Goal: Information Seeking & Learning: Learn about a topic

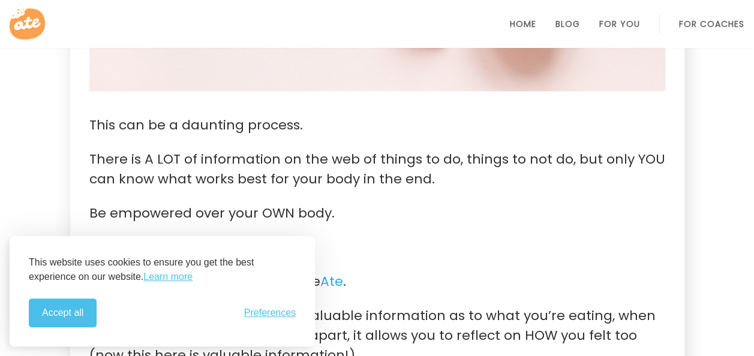
scroll to position [474, 0]
click at [29, 26] on icon at bounding box center [29, 24] width 38 height 38
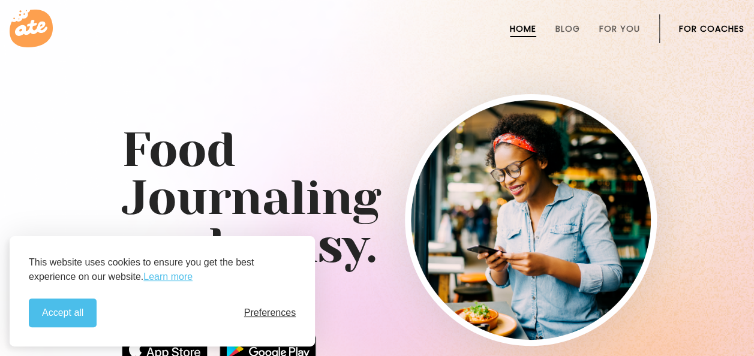
click at [261, 308] on span "Preferences" at bounding box center [270, 313] width 52 height 11
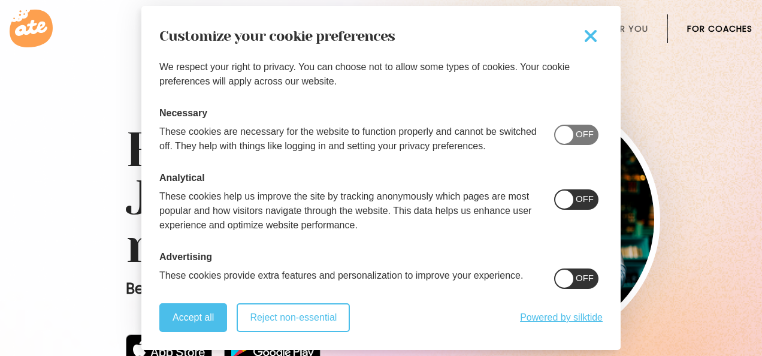
click at [311, 331] on button "Reject non-essential" at bounding box center [293, 317] width 113 height 29
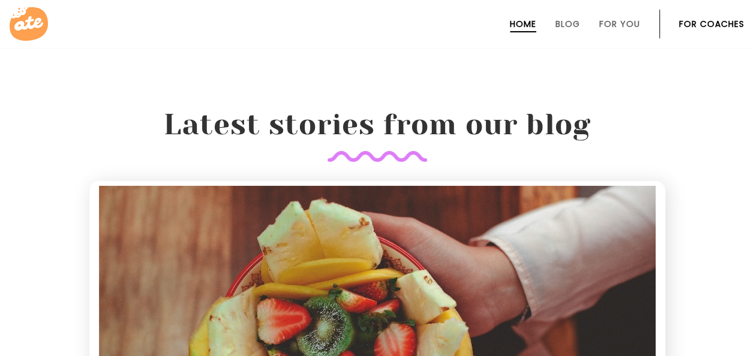
scroll to position [2205, 0]
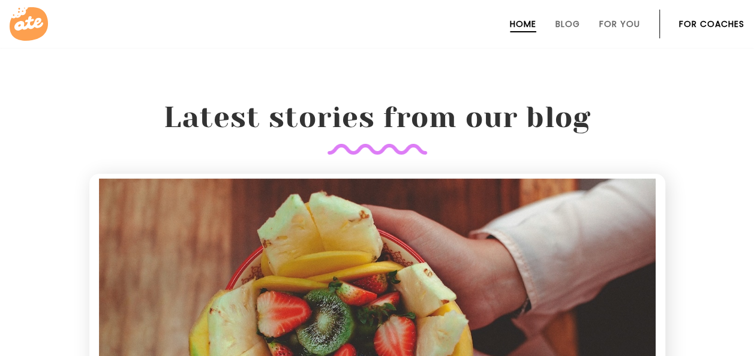
click at [620, 32] on li "For You" at bounding box center [619, 24] width 41 height 29
click at [612, 29] on link "For You" at bounding box center [619, 24] width 41 height 10
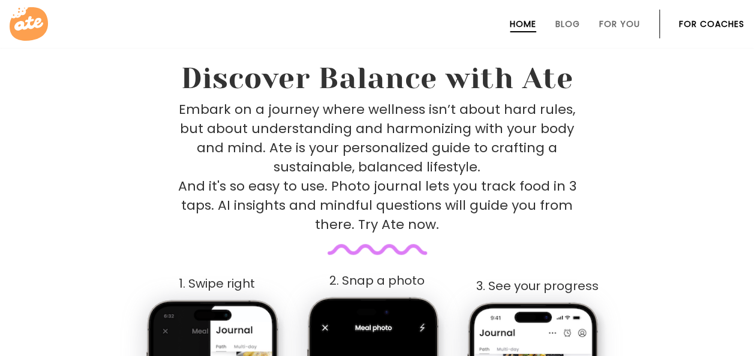
scroll to position [490, 0]
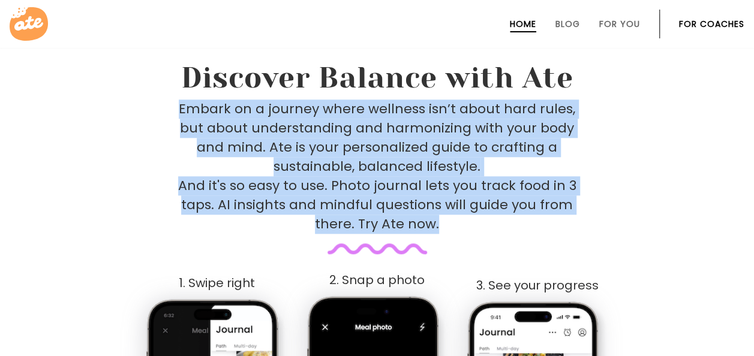
drag, startPoint x: 438, startPoint y: 221, endPoint x: 174, endPoint y: 109, distance: 286.4
click at [174, 109] on div "Embark on a journey where wellness isn’t about hard rules, but about understand…" at bounding box center [377, 177] width 585 height 155
copy p "Embark on a journey where wellness isn’t about hard rules, but about understand…"
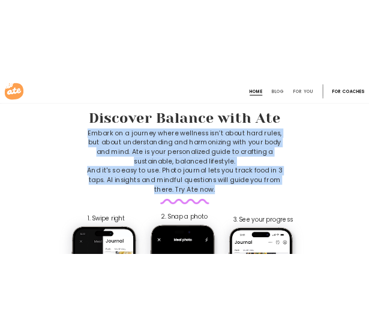
scroll to position [529, 0]
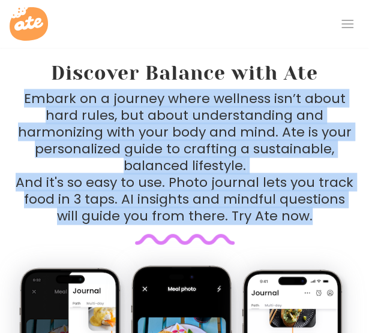
click at [103, 180] on p "Embark on a journey where wellness isn’t about hard rules, but about understand…" at bounding box center [184, 157] width 340 height 134
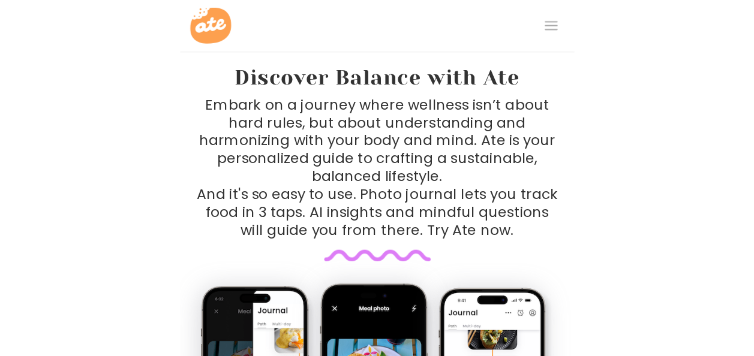
scroll to position [490, 0]
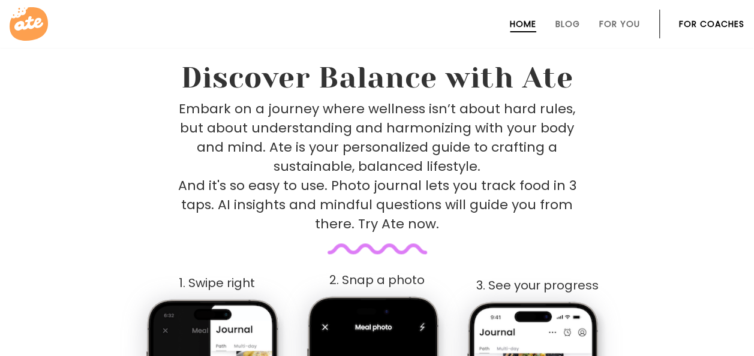
click at [700, 27] on link "For Coaches" at bounding box center [711, 24] width 65 height 10
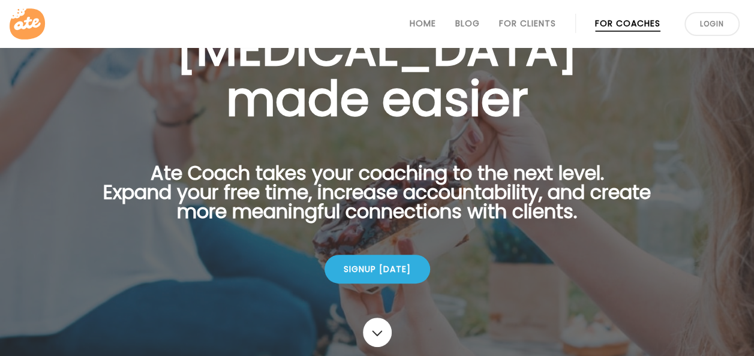
scroll to position [129, 0]
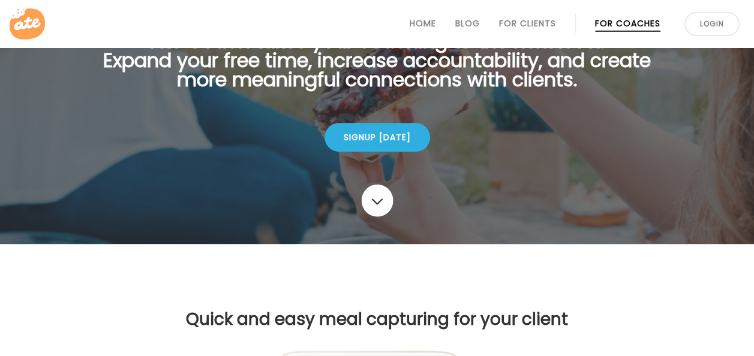
click at [384, 204] on link at bounding box center [377, 201] width 32 height 32
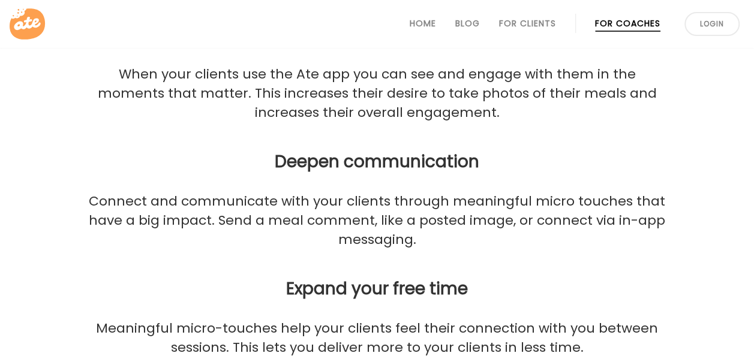
scroll to position [1561, 0]
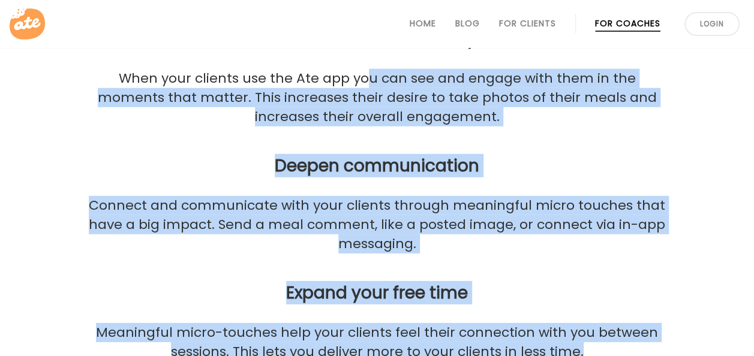
drag, startPoint x: 586, startPoint y: 352, endPoint x: 339, endPoint y: 80, distance: 367.1
click at [339, 80] on div "Clients feel like their coach is always with them Increase accountability When …" at bounding box center [377, 136] width 614 height 451
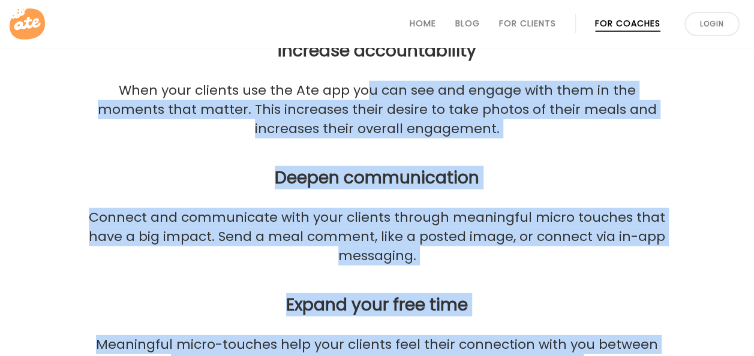
scroll to position [1564, 0]
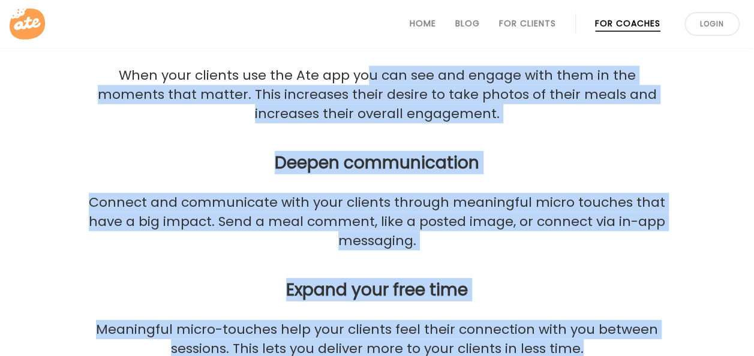
click at [478, 236] on p "Connect and communicate with your clients through meaningful micro touches that…" at bounding box center [377, 222] width 585 height 58
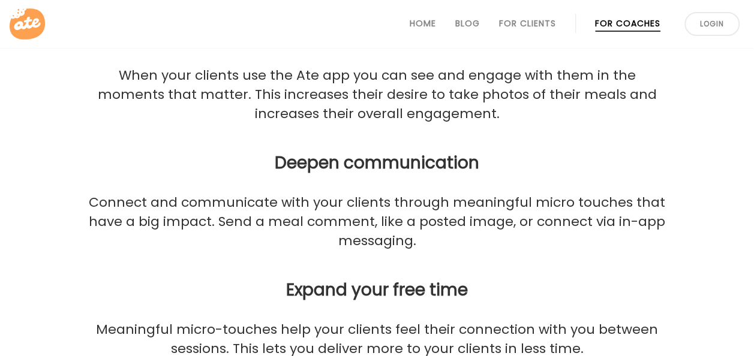
click at [86, 273] on div "Clients feel like their coach is always with them Increase accountability When …" at bounding box center [377, 133] width 614 height 451
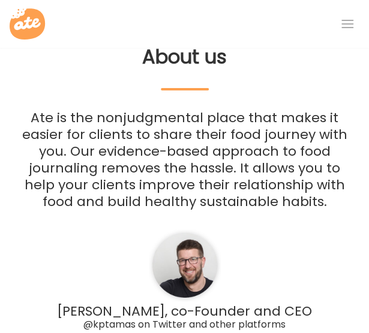
scroll to position [3301, 0]
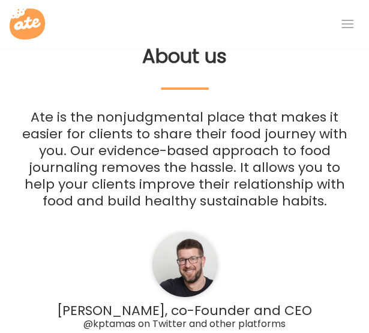
click at [83, 119] on p "Ate is the nonjudgmental place that makes it easier for clients to share their …" at bounding box center [184, 159] width 340 height 101
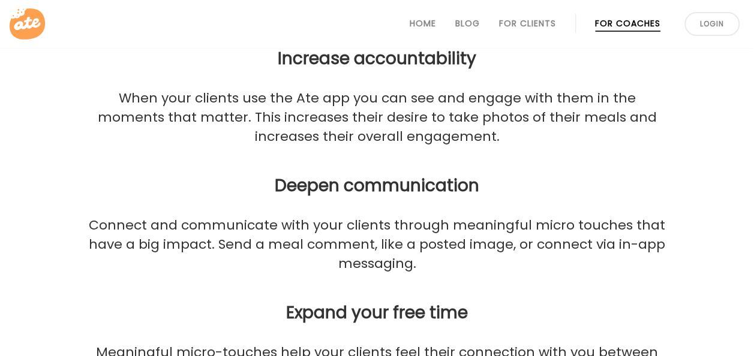
scroll to position [1542, 0]
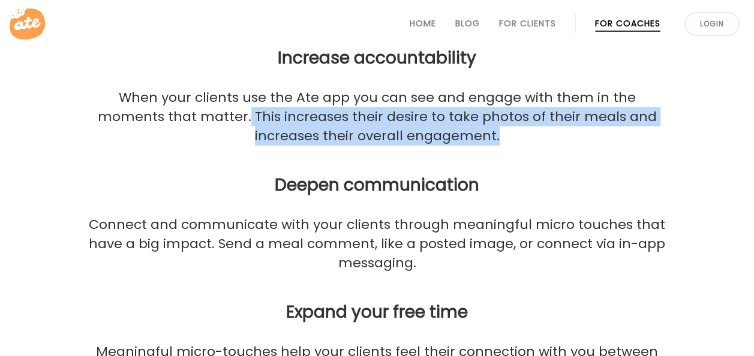
drag, startPoint x: 169, startPoint y: 116, endPoint x: 472, endPoint y: 138, distance: 304.1
click at [472, 138] on p "When your clients use the Ate app you can see and engage with them in the momen…" at bounding box center [377, 117] width 585 height 58
copy p "This increases their desire to take photos of their meals and increases their o…"
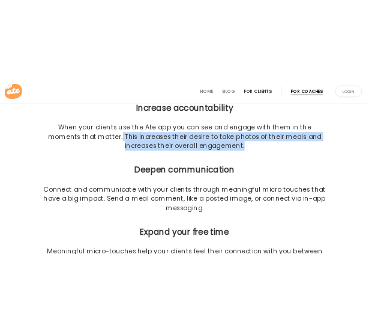
scroll to position [1292, 0]
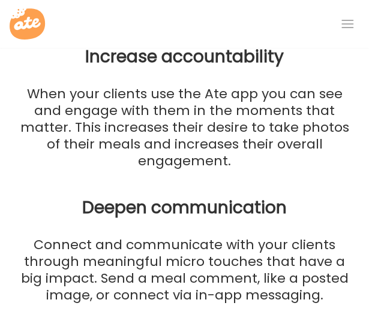
click at [86, 157] on div "Clients feel like their coach is always with them Increase accountability When …" at bounding box center [184, 185] width 369 height 472
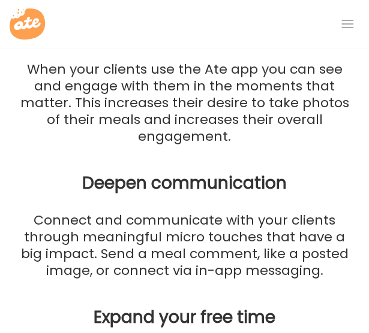
click at [28, 212] on p "Connect and communicate with your clients through meaningful micro touches that…" at bounding box center [184, 245] width 340 height 67
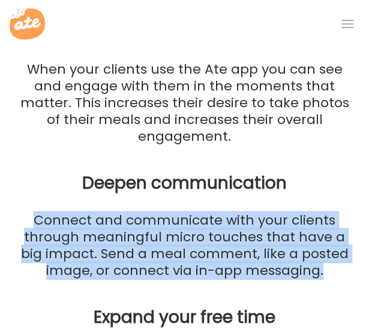
drag, startPoint x: 34, startPoint y: 203, endPoint x: 333, endPoint y: 258, distance: 304.8
click at [333, 258] on p "Connect and communicate with your clients through meaningful micro touches that…" at bounding box center [184, 245] width 340 height 67
copy p "Connect and communicate with your clients through meaningful micro touches that…"
click at [89, 212] on p "Connect and communicate with your clients through meaningful micro touches that…" at bounding box center [184, 245] width 340 height 67
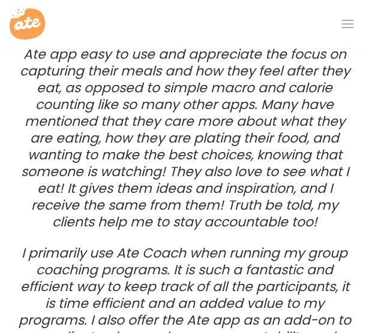
scroll to position [1847, 0]
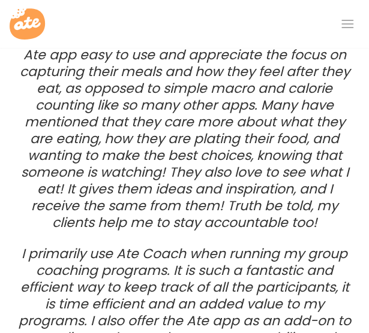
click at [101, 155] on p "The Ate Coach platform has been one of the best ways for me to help my clients …" at bounding box center [184, 113] width 340 height 235
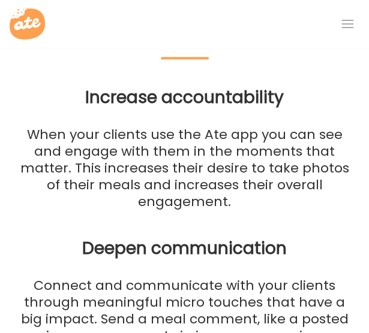
scroll to position [1242, 0]
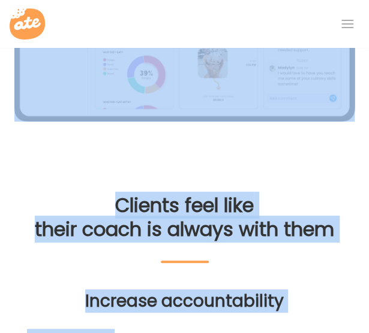
drag, startPoint x: 102, startPoint y: 120, endPoint x: 114, endPoint y: -21, distance: 141.4
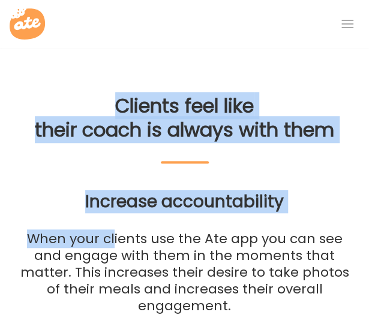
scroll to position [1152, 0]
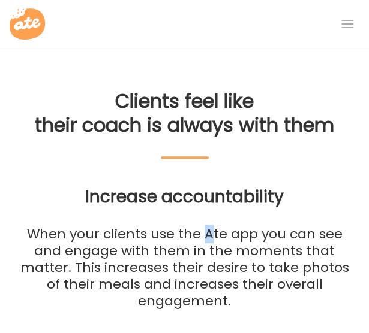
drag, startPoint x: 114, startPoint y: -21, endPoint x: 192, endPoint y: 221, distance: 254.4
click at [192, 221] on div "Increase accountability When your clients use the Ate app you can see and engag…" at bounding box center [184, 249] width 340 height 122
click at [49, 246] on p "When your clients use the Ate app you can see and engage with them in the momen…" at bounding box center [184, 268] width 340 height 84
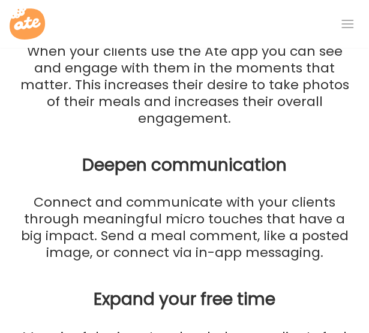
scroll to position [1338, 0]
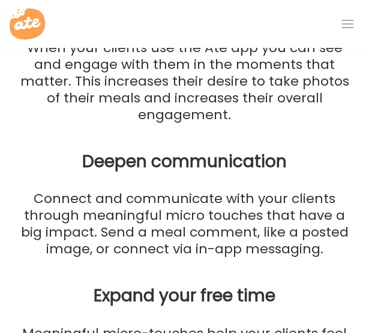
click at [121, 162] on div "Deepen communication Connect and communicate with your clients through meaningf…" at bounding box center [184, 205] width 340 height 106
click at [79, 198] on p "Connect and communicate with your clients through meaningful micro touches that…" at bounding box center [184, 224] width 340 height 67
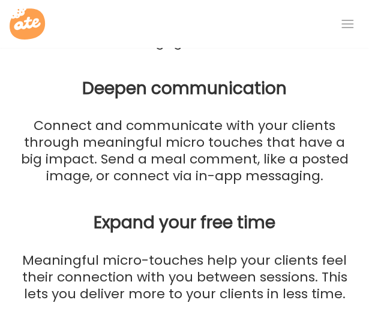
scroll to position [1416, 0]
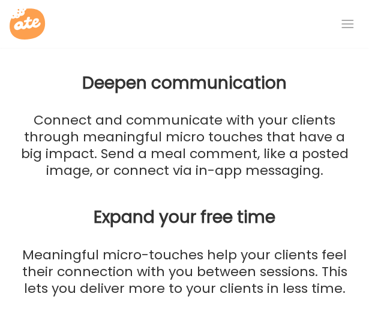
click at [40, 171] on div "Clients feel like their coach is always with them Increase accountability When …" at bounding box center [184, 60] width 369 height 472
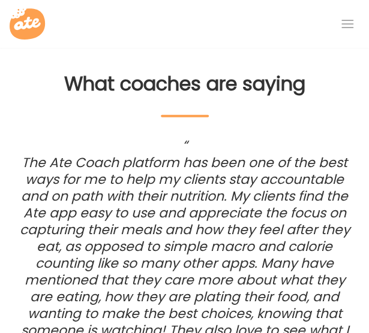
scroll to position [1690, 0]
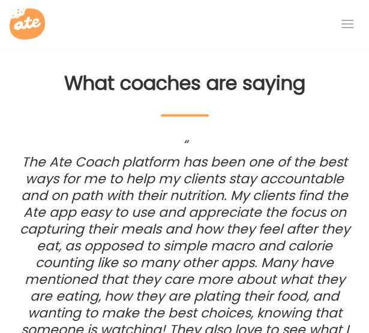
click at [68, 154] on p "The Ate Coach platform has been one of the best ways for me to help my clients …" at bounding box center [184, 271] width 340 height 235
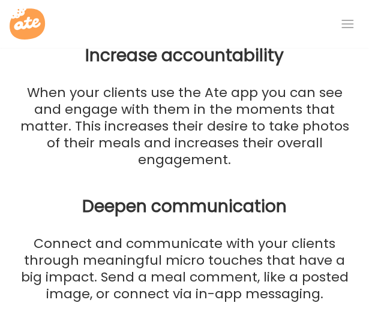
scroll to position [1292, 0]
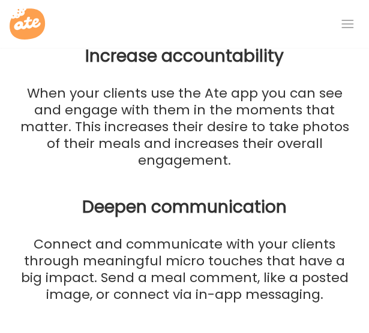
click at [77, 176] on div "Clients feel like their coach is always with them Increase accountability When …" at bounding box center [184, 184] width 369 height 472
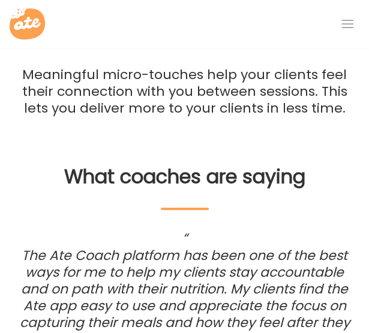
scroll to position [1598, 0]
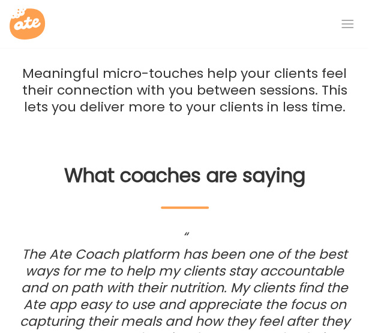
click at [40, 164] on h2 "What coaches are saying" at bounding box center [184, 186] width 340 height 46
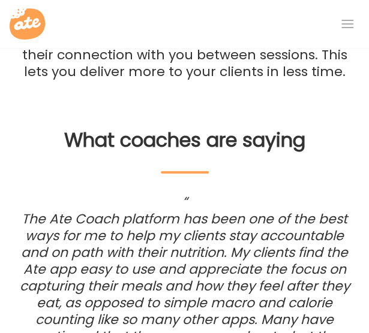
scroll to position [1635, 0]
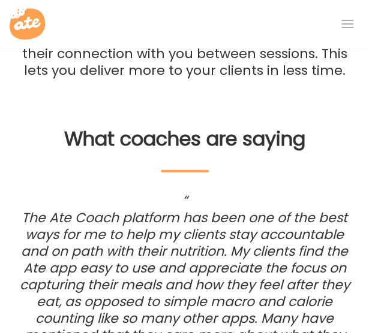
click at [78, 126] on h2 "What coaches are saying" at bounding box center [184, 149] width 340 height 46
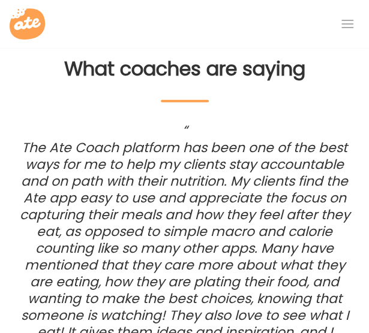
scroll to position [1705, 0]
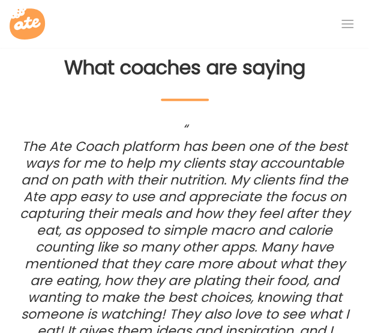
click at [125, 194] on p "The Ate Coach platform has been one of the best ways for me to help my clients …" at bounding box center [184, 255] width 340 height 235
click at [35, 180] on p "The Ate Coach platform has been one of the best ways for me to help my clients …" at bounding box center [184, 255] width 340 height 235
click at [104, 176] on p "The Ate Coach platform has been one of the best ways for me to help my clients …" at bounding box center [184, 255] width 340 height 235
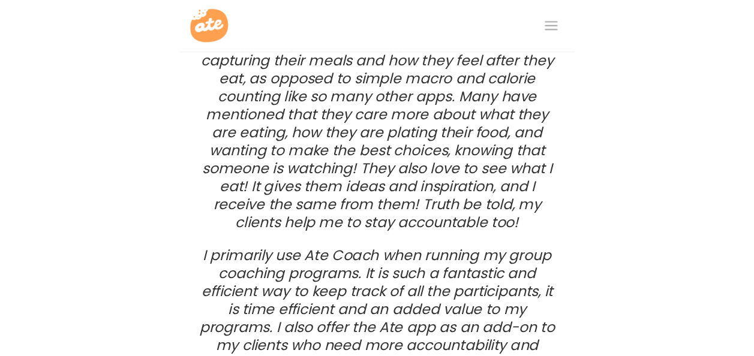
scroll to position [1780, 0]
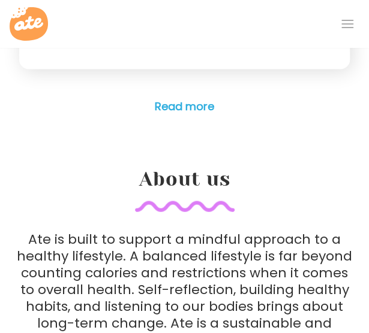
scroll to position [2692, 0]
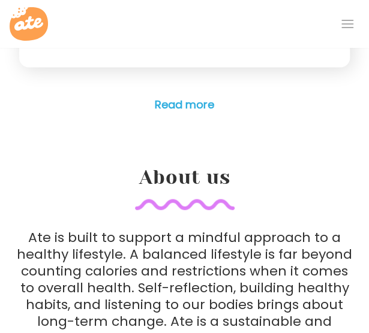
click at [96, 255] on p "Ate is built to support a mindful approach to a healthy lifestyle. A balanced l…" at bounding box center [184, 296] width 340 height 134
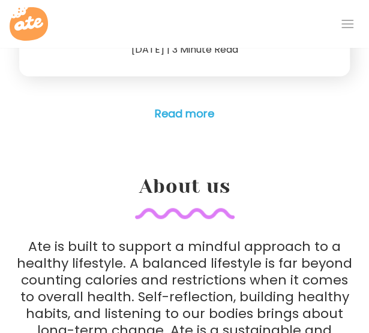
scroll to position [2681, 0]
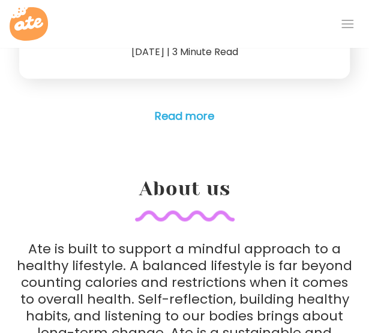
click at [172, 120] on h4 "Read more" at bounding box center [184, 115] width 340 height 17
click at [169, 116] on link "Read more" at bounding box center [184, 116] width 59 height 16
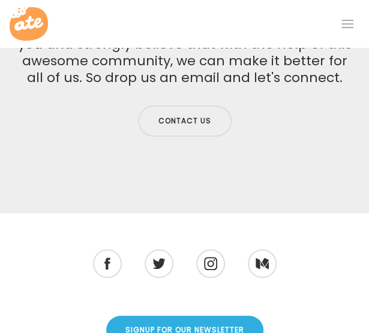
scroll to position [3356, 0]
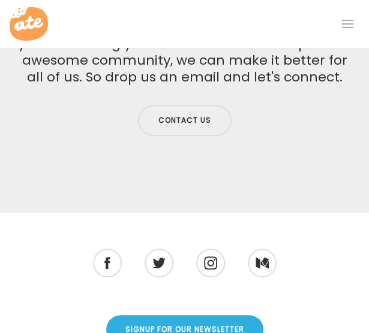
click at [60, 134] on div "Contact us" at bounding box center [184, 120] width 340 height 41
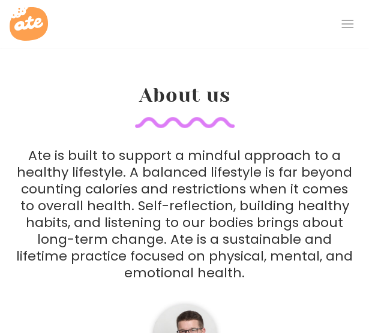
scroll to position [2774, 0]
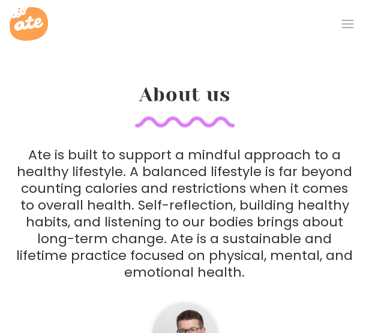
click at [84, 189] on p "Ate is built to support a mindful approach to a healthy lifestyle. A balanced l…" at bounding box center [184, 214] width 340 height 134
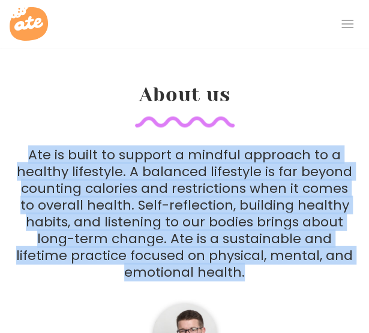
drag, startPoint x: 29, startPoint y: 147, endPoint x: 305, endPoint y: 265, distance: 299.7
click at [305, 265] on p "Ate is built to support a mindful approach to a healthy lifestyle. A balanced l…" at bounding box center [184, 214] width 340 height 134
copy p "Ate is built to support a mindful approach to a healthy lifestyle. A balanced l…"
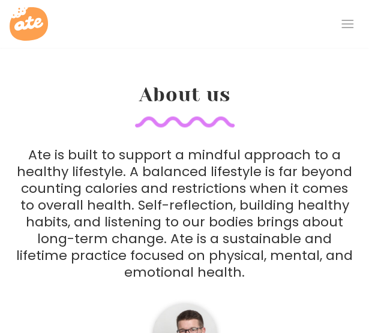
click at [98, 124] on h2 "About us" at bounding box center [184, 105] width 340 height 44
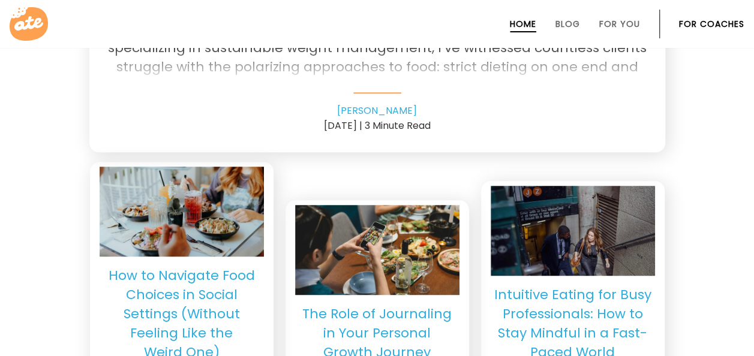
scroll to position [2753, 0]
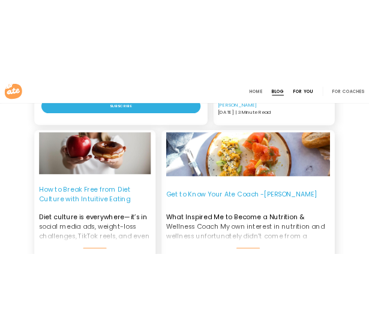
scroll to position [1427, 0]
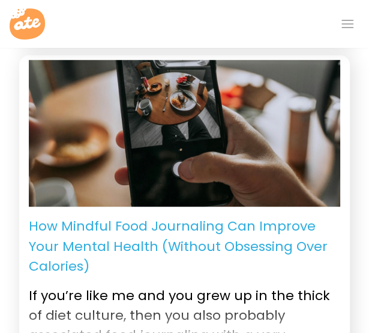
click at [9, 211] on section "Intuitive Eating vs. Dieting: What's Best for YOU? Intuitive Eating vs. Dieting…" at bounding box center [184, 223] width 369 height 3169
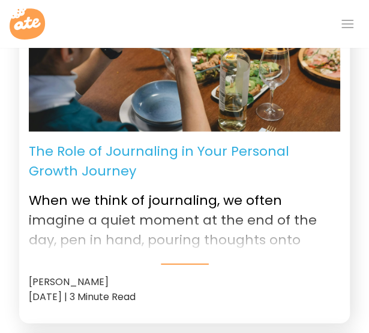
scroll to position [796, 0]
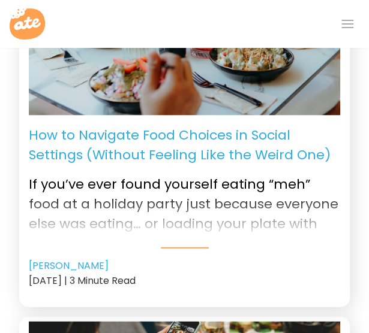
scroll to position [467, 0]
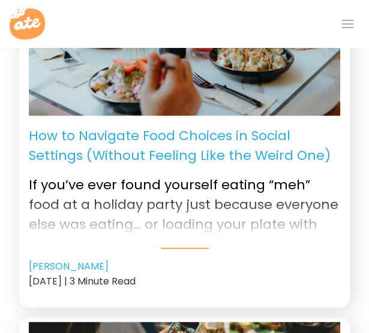
drag, startPoint x: 7, startPoint y: 173, endPoint x: 352, endPoint y: 287, distance: 363.2
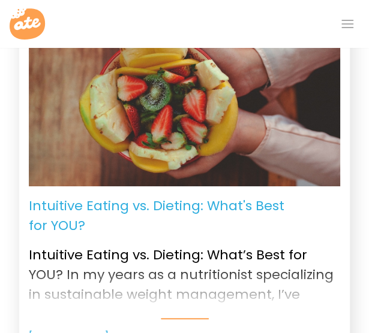
scroll to position [58, 0]
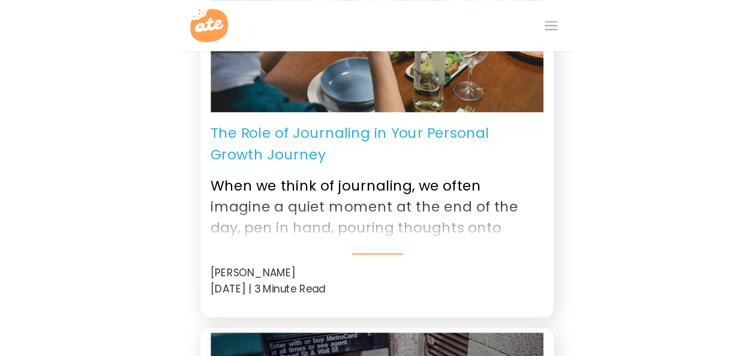
scroll to position [828, 0]
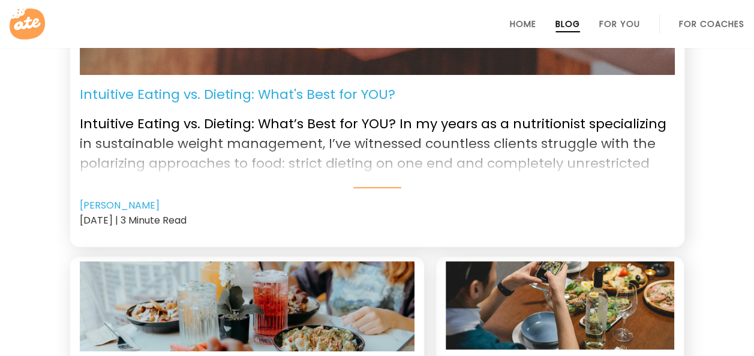
scroll to position [0, 0]
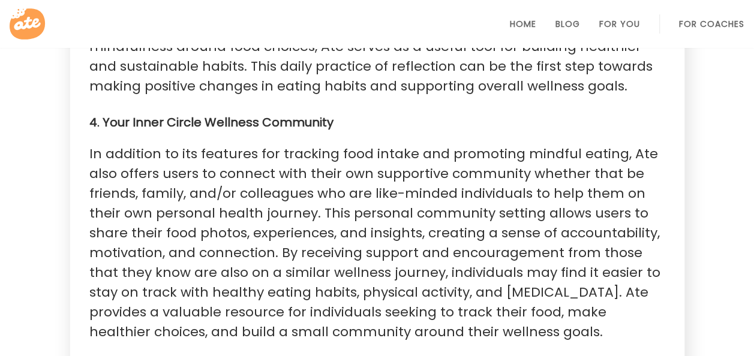
scroll to position [2109, 0]
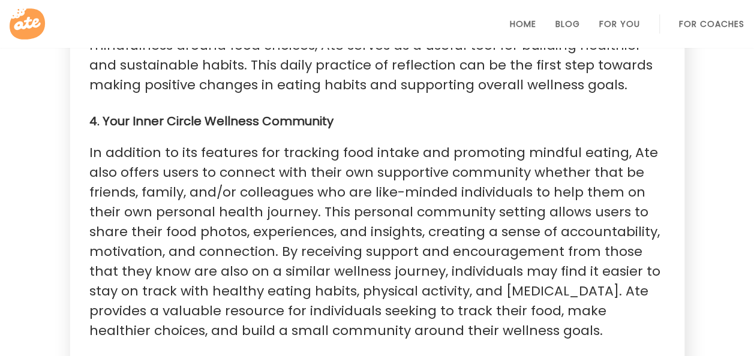
drag, startPoint x: 617, startPoint y: 137, endPoint x: 531, endPoint y: 318, distance: 200.6
click at [531, 318] on p "In addition to its features for tracking food intake and promoting mindful eati…" at bounding box center [376, 242] width 575 height 198
copy p "Ate also offers users to connect with their own supportive community whether th…"
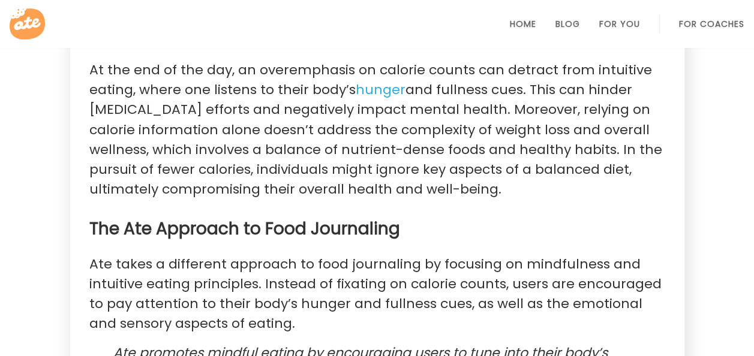
scroll to position [999, 0]
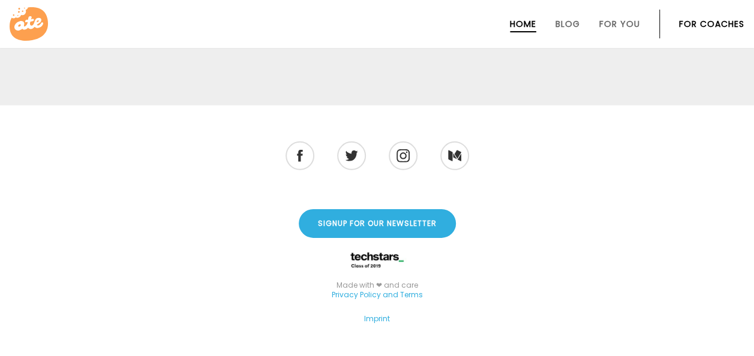
scroll to position [4059, 0]
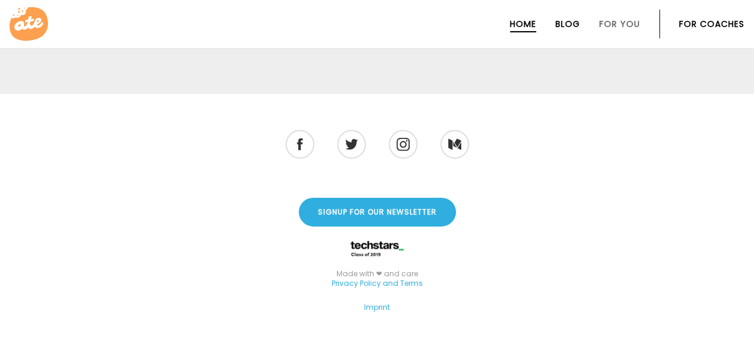
click at [579, 28] on link "Blog" at bounding box center [567, 24] width 25 height 10
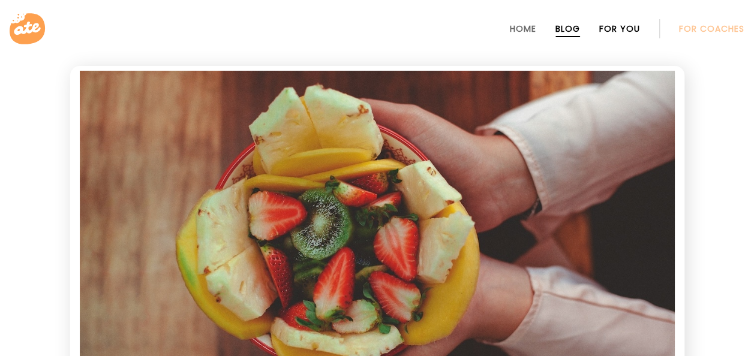
click at [617, 25] on link "For You" at bounding box center [619, 29] width 41 height 10
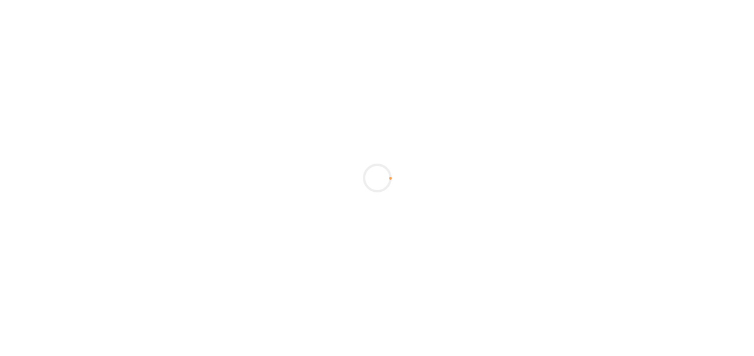
scroll to position [480, 0]
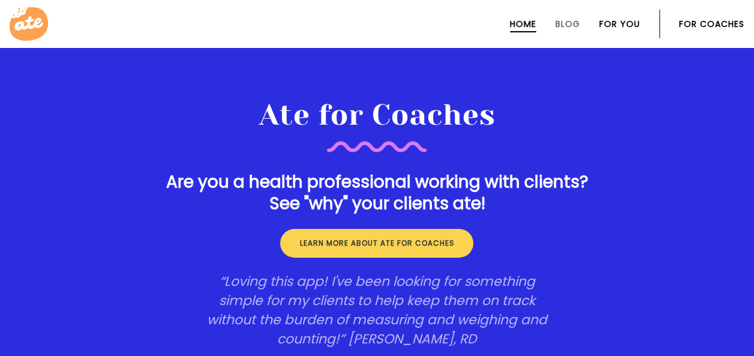
click at [621, 23] on link "For You" at bounding box center [619, 24] width 41 height 10
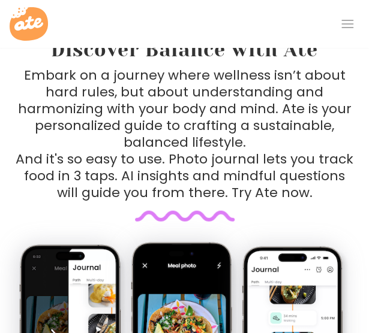
scroll to position [540, 0]
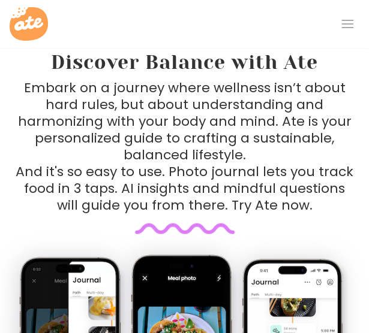
click at [62, 144] on p "Embark on a journey where wellness isn’t about hard rules, but about understand…" at bounding box center [184, 146] width 340 height 134
click at [88, 147] on p "Embark on a journey where wellness isn’t about hard rules, but about understand…" at bounding box center [184, 146] width 340 height 134
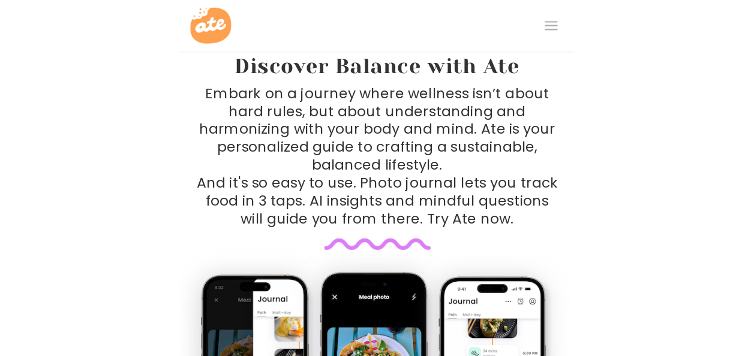
scroll to position [501, 0]
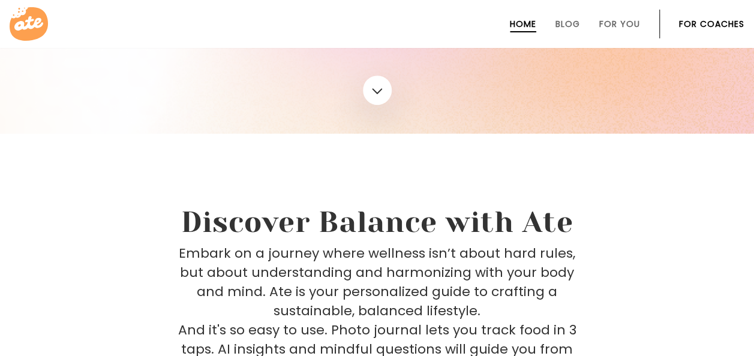
scroll to position [356, 0]
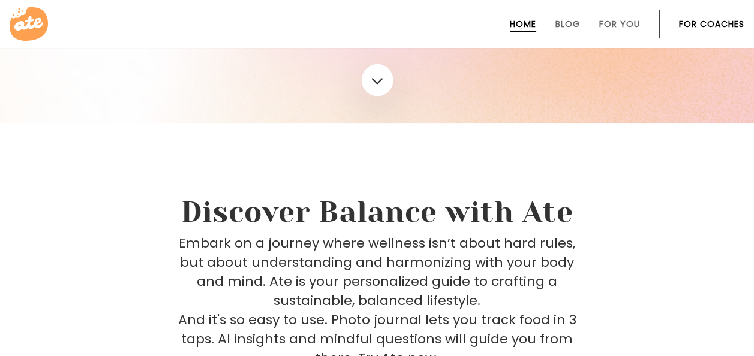
click at [370, 82] on link at bounding box center [377, 80] width 32 height 32
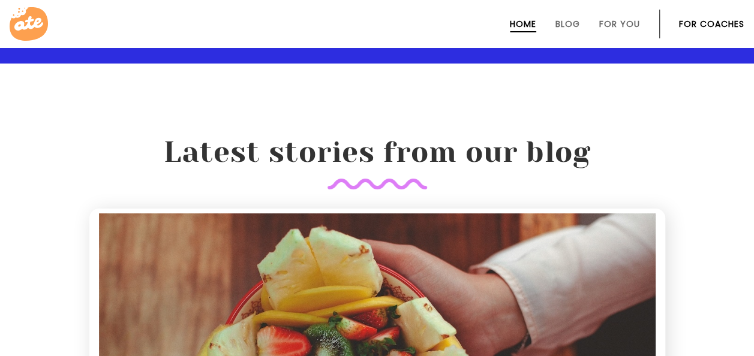
scroll to position [2177, 0]
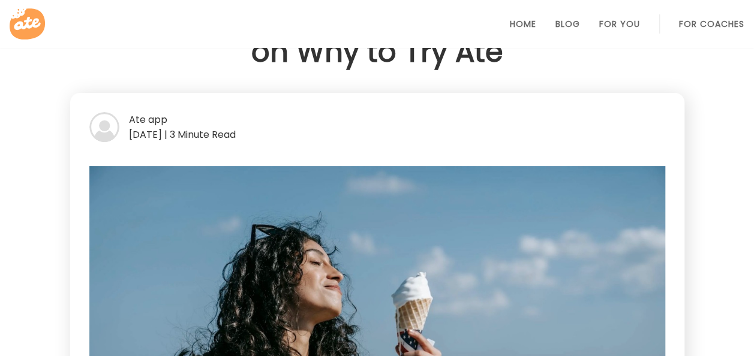
scroll to position [60, 0]
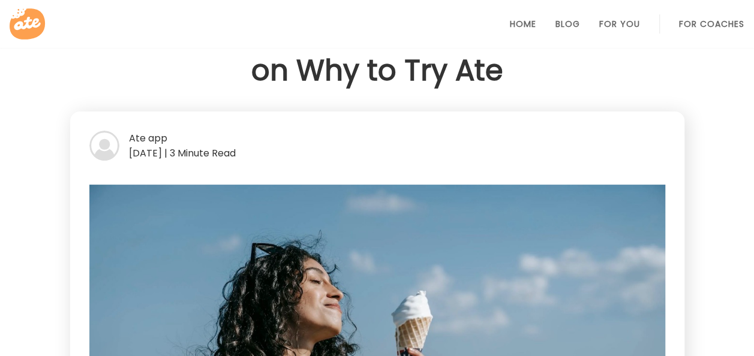
click at [17, 10] on icon at bounding box center [29, 24] width 38 height 38
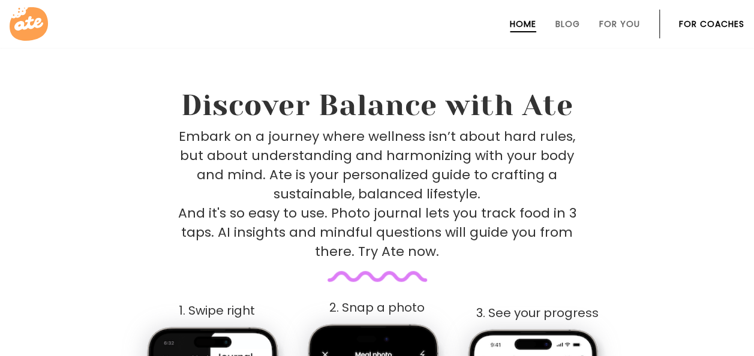
scroll to position [463, 0]
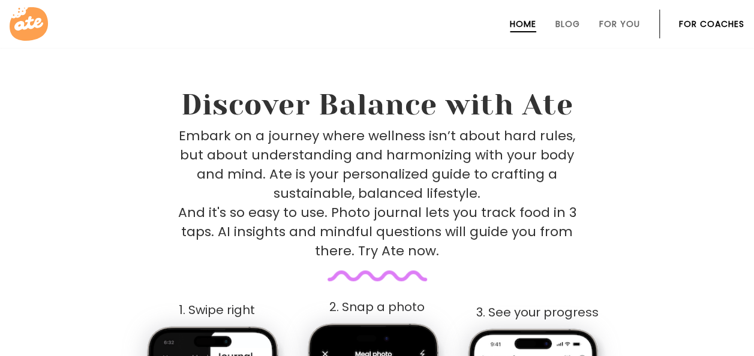
click at [206, 151] on p "Embark on a journey where wellness isn’t about hard rules, but about understand…" at bounding box center [377, 193] width 398 height 134
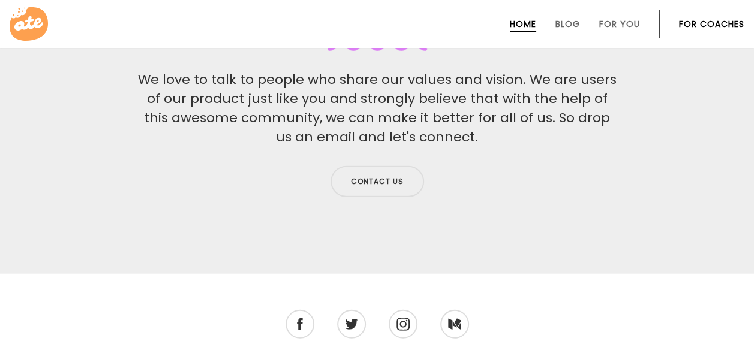
scroll to position [3881, 0]
